Goal: Task Accomplishment & Management: Manage account settings

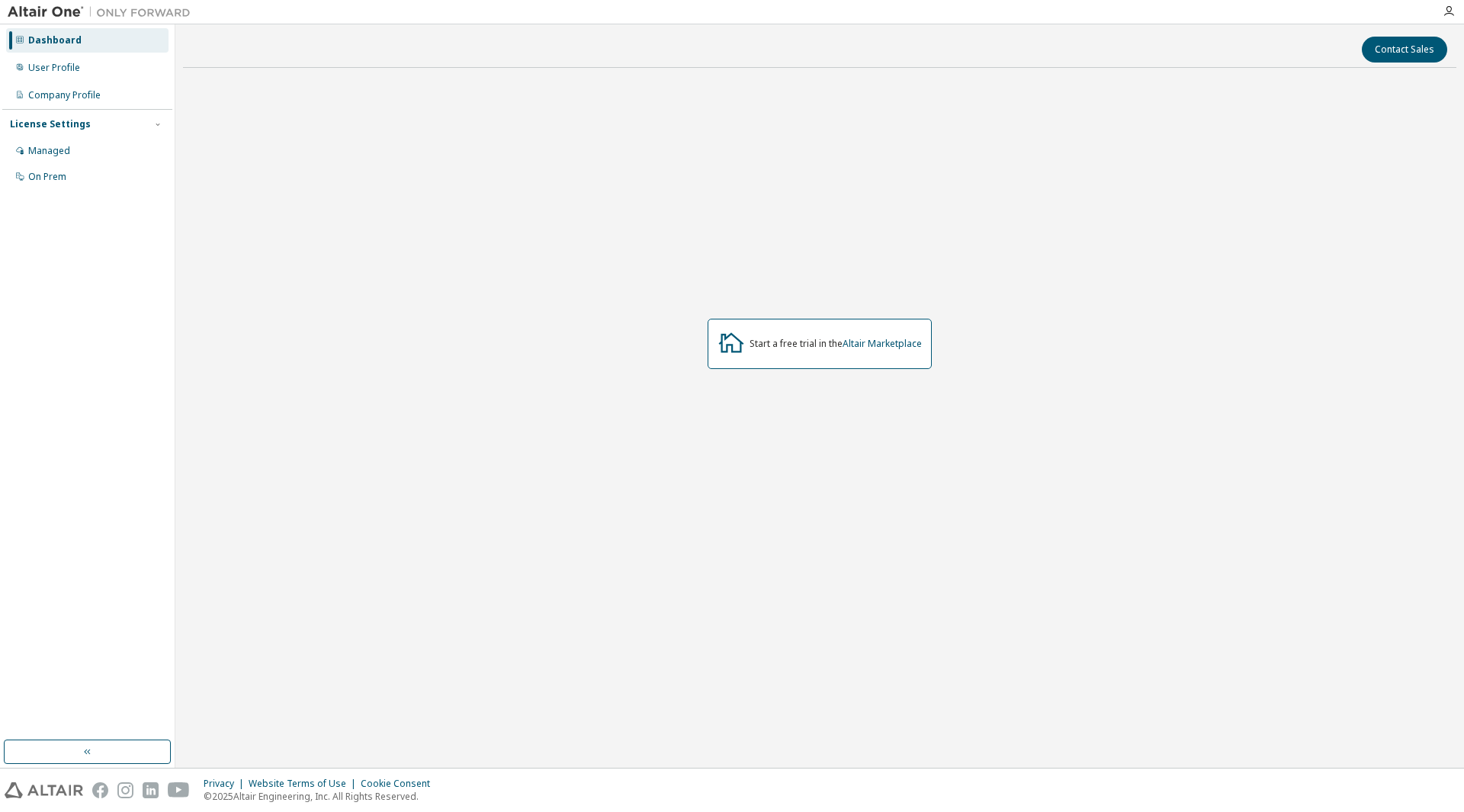
click at [59, 6] on img at bounding box center [103, 12] width 191 height 15
click at [101, 71] on div "User Profile" at bounding box center [87, 68] width 162 height 24
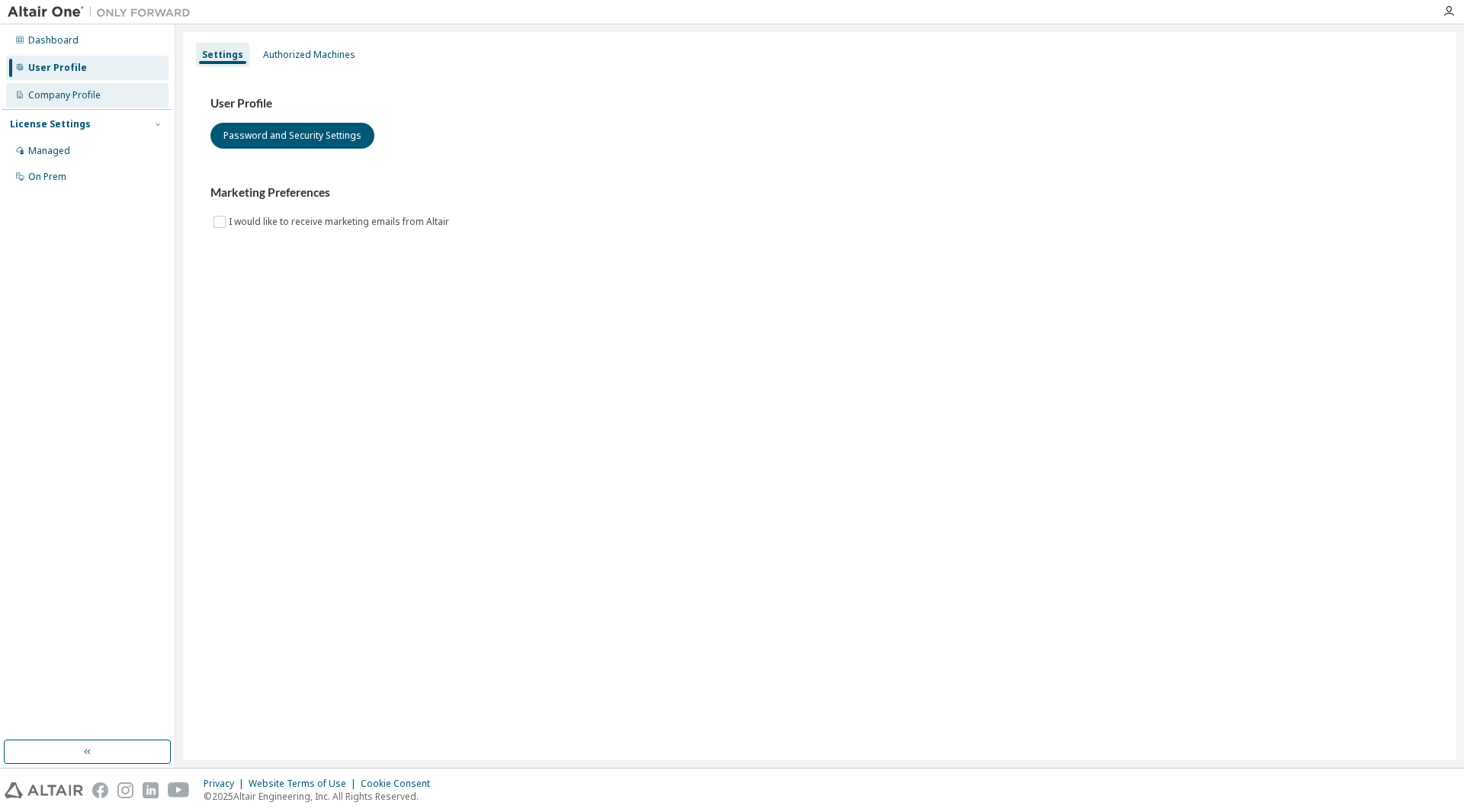
click at [99, 92] on div "Company Profile" at bounding box center [65, 95] width 73 height 12
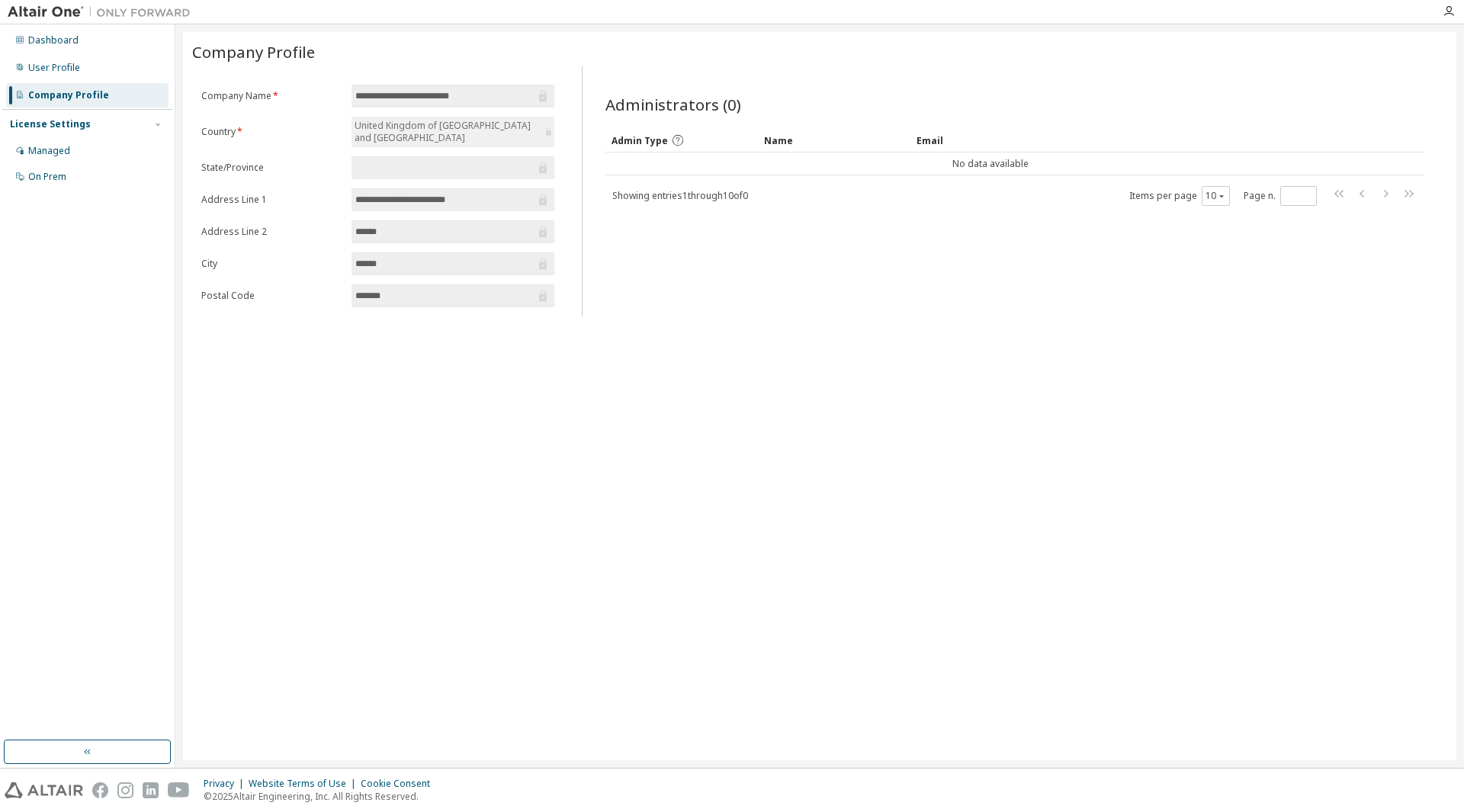
click at [62, 3] on div at bounding box center [99, 11] width 198 height 23
